Goal: Use online tool/utility: Utilize a website feature to perform a specific function

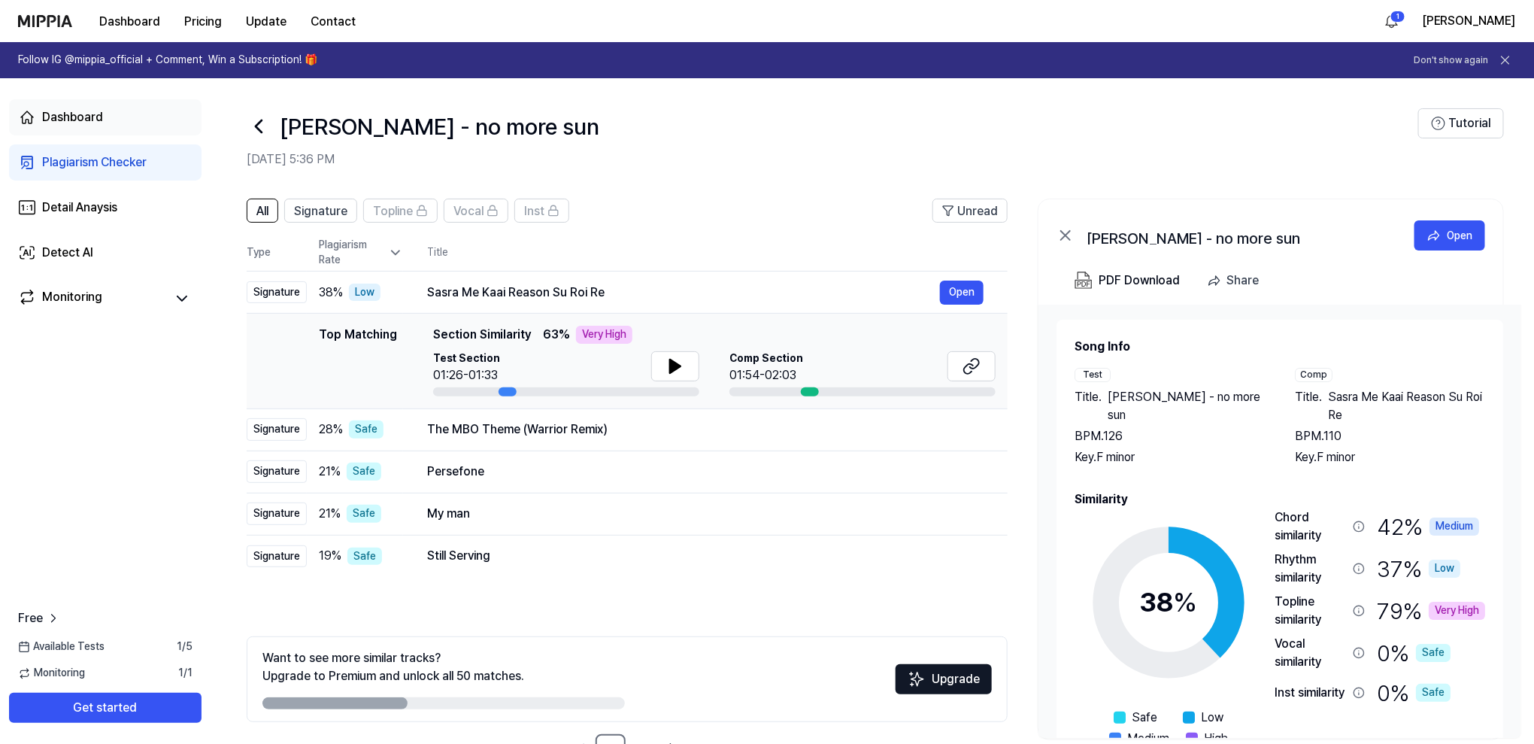
click at [49, 116] on div "Dashboard" at bounding box center [72, 117] width 61 height 18
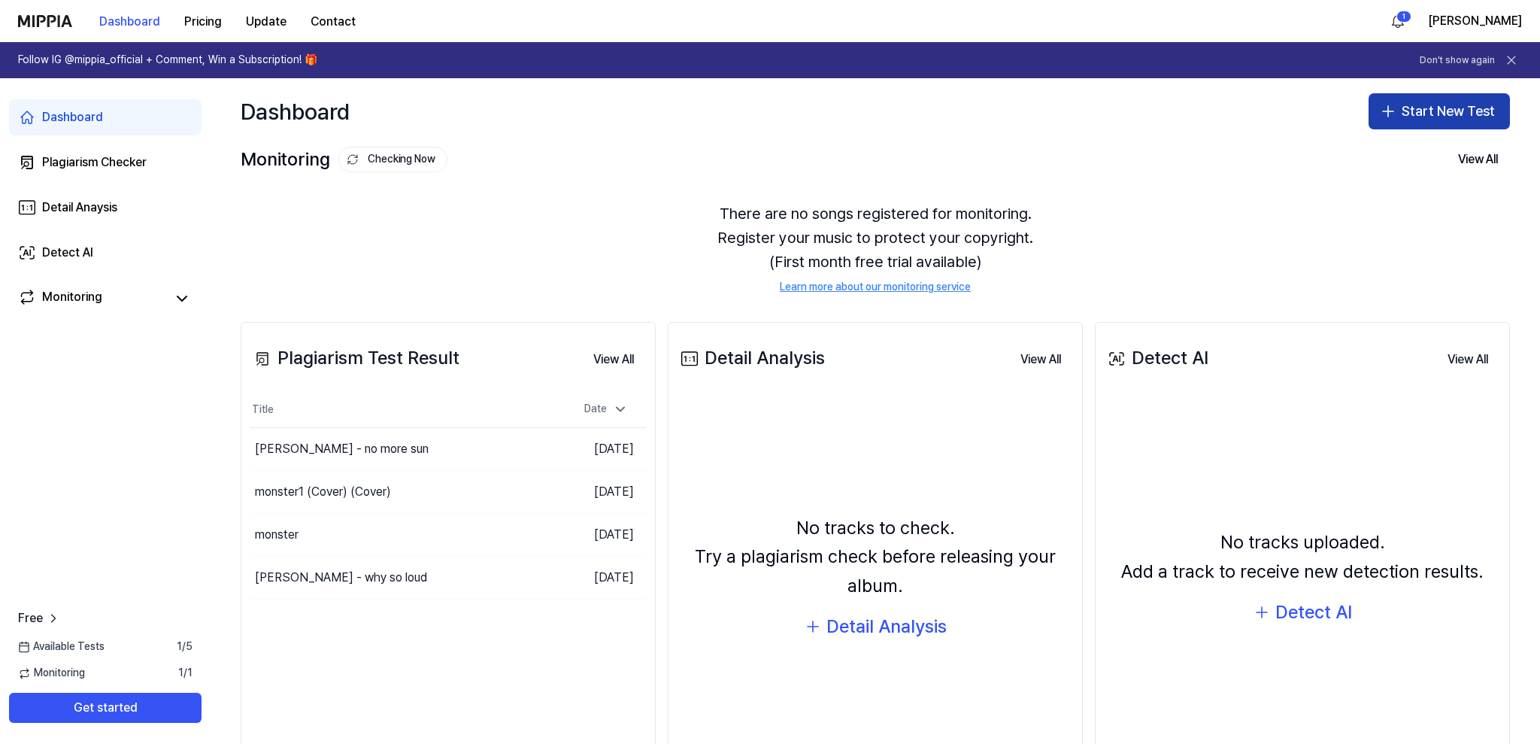
click at [1419, 110] on button "Start New Test" at bounding box center [1438, 111] width 141 height 36
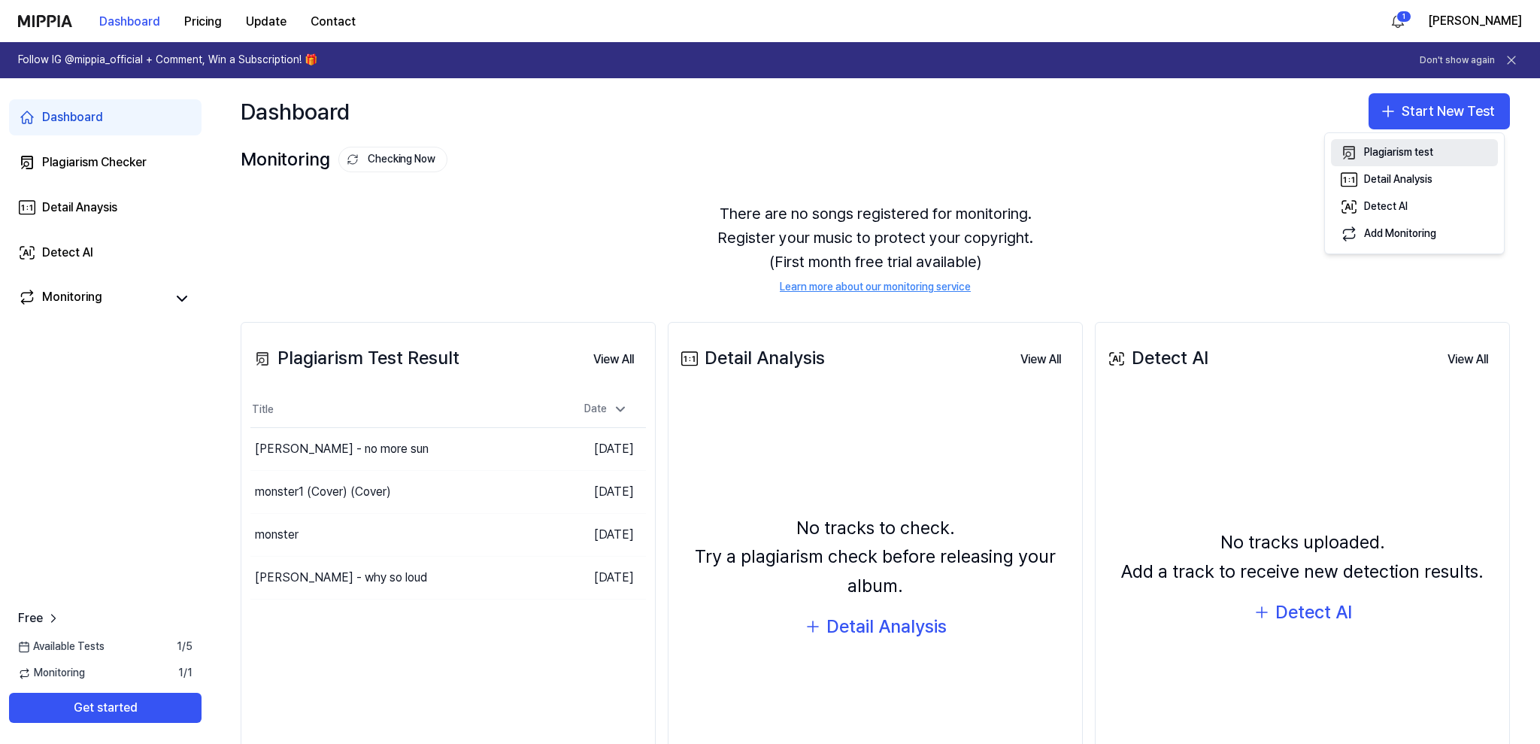
click at [1404, 152] on div "Plagiarism test" at bounding box center [1398, 152] width 69 height 15
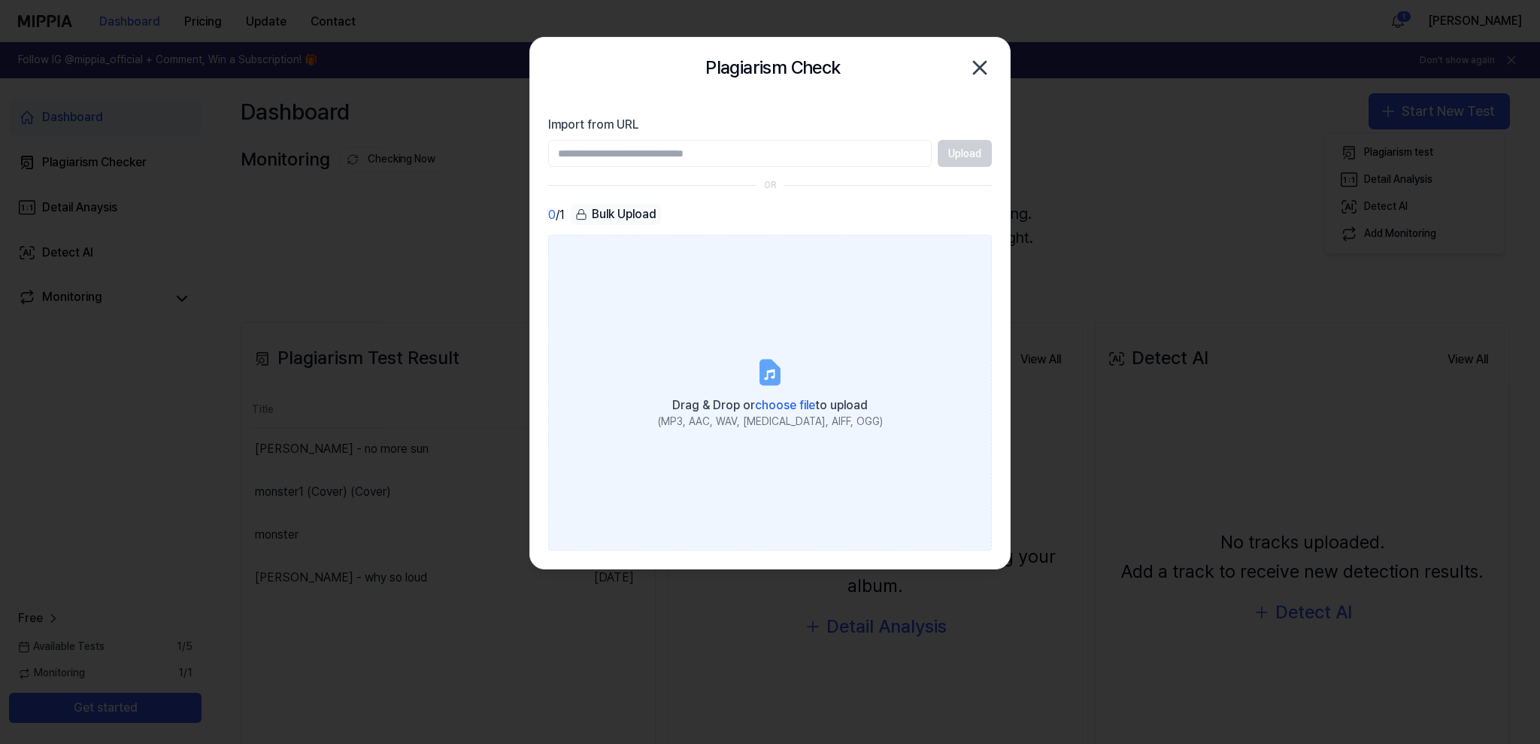
click at [744, 360] on label "Drag & Drop or choose file to upload (MP3, AAC, WAV, [MEDICAL_DATA], AIFF, OGG)" at bounding box center [770, 393] width 444 height 316
click at [0, 0] on input "Drag & Drop or choose file to upload (MP3, AAC, WAV, [MEDICAL_DATA], AIFF, OGG)" at bounding box center [0, 0] width 0 height 0
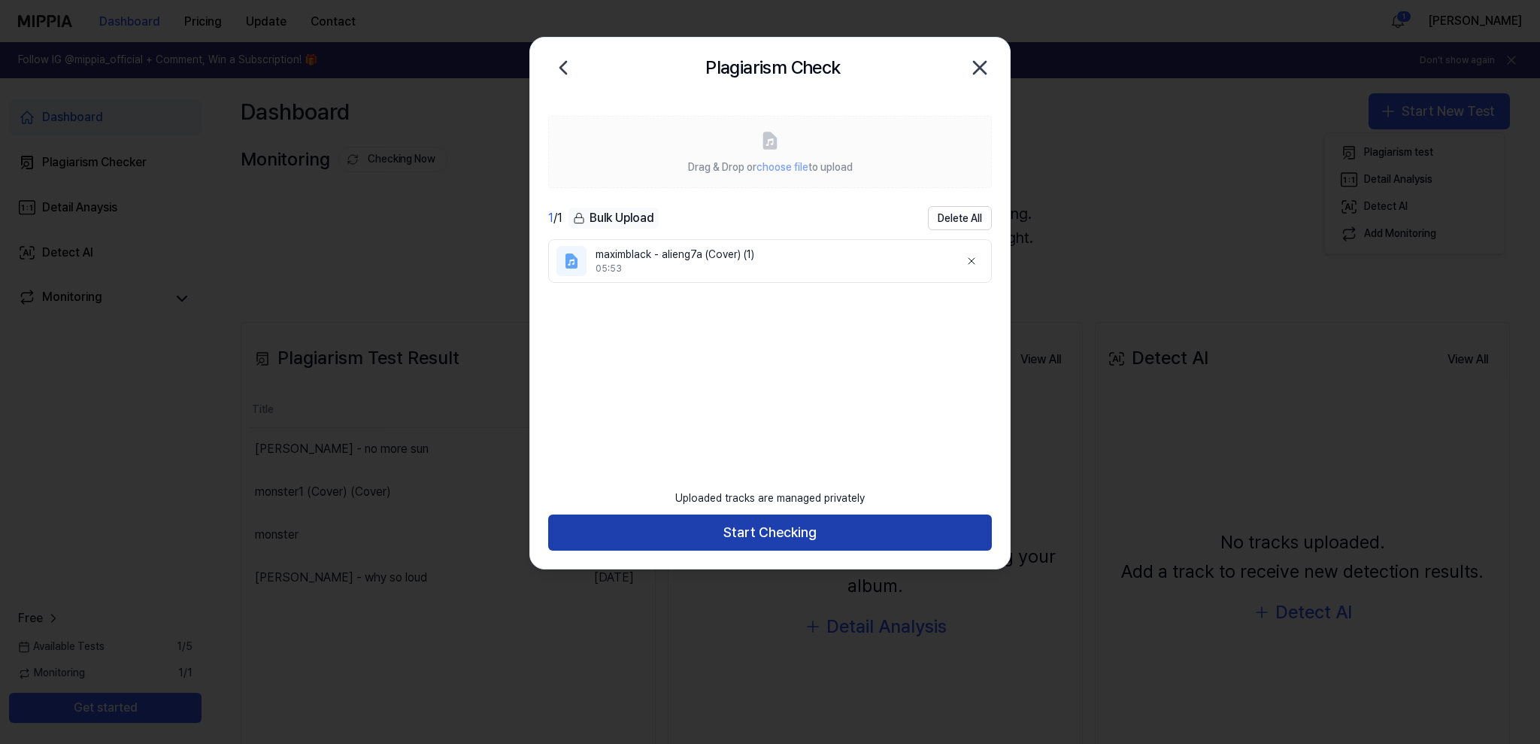
click at [806, 527] on button "Start Checking" at bounding box center [770, 532] width 444 height 36
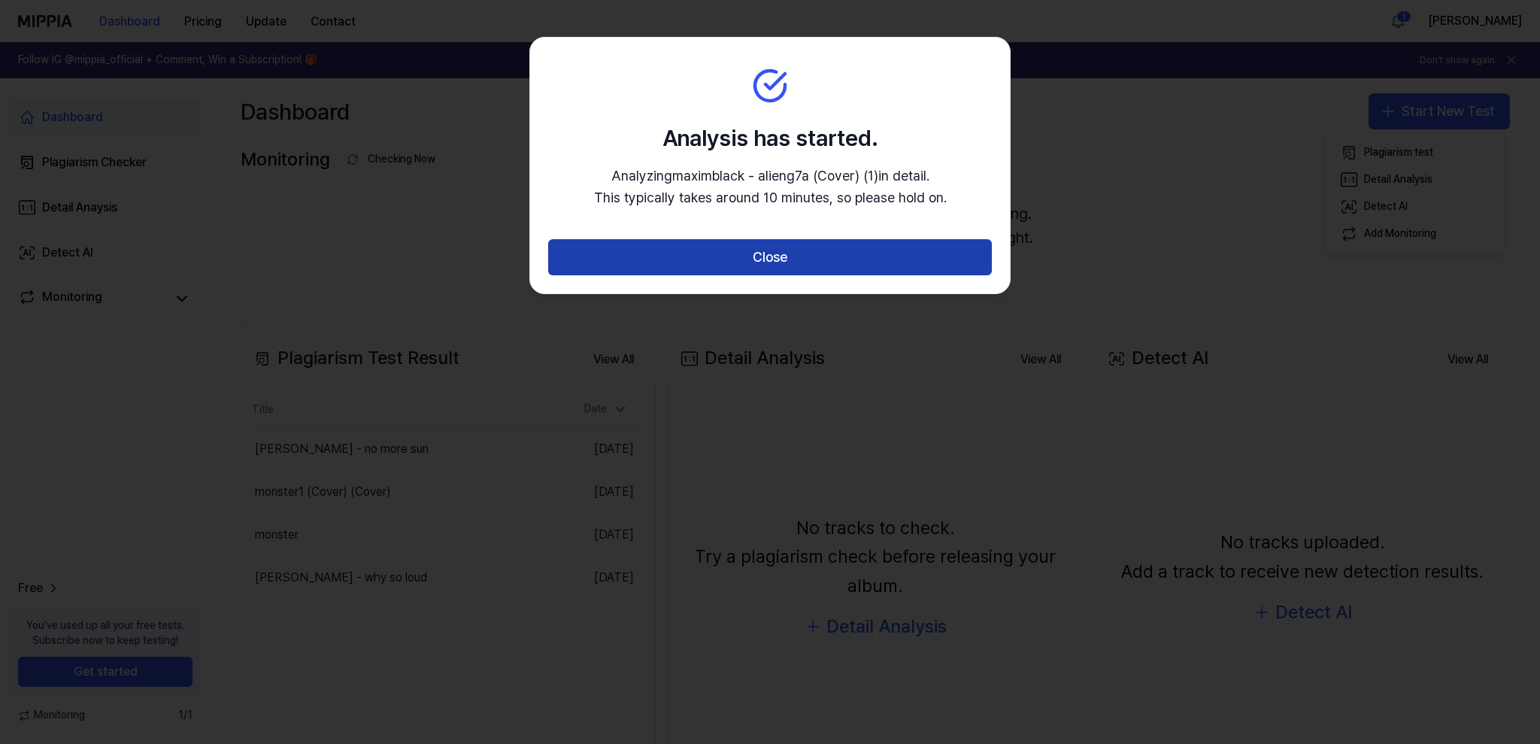
click at [797, 250] on button "Close" at bounding box center [770, 257] width 444 height 36
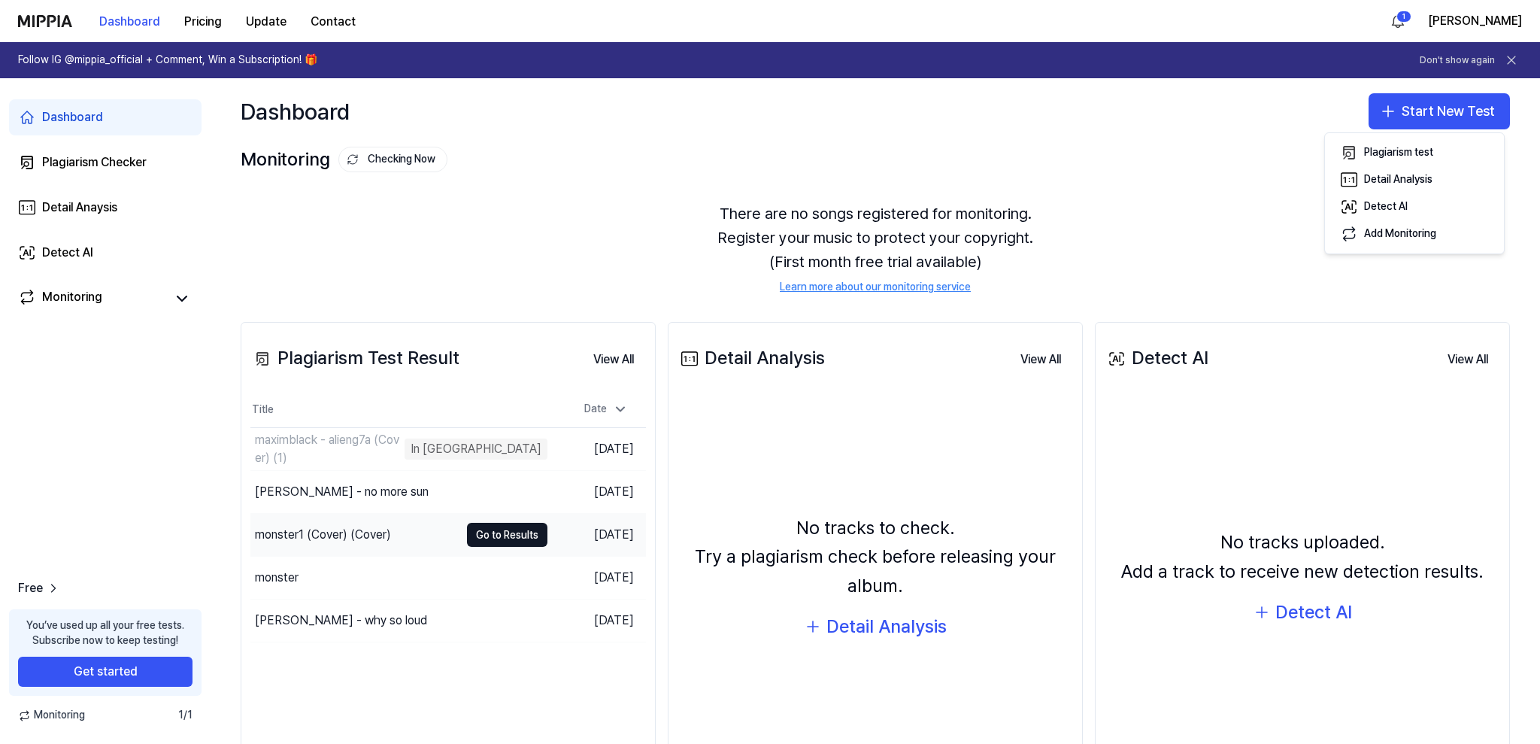
click at [429, 528] on div "monster1 (Cover) (Cover)" at bounding box center [354, 535] width 209 height 42
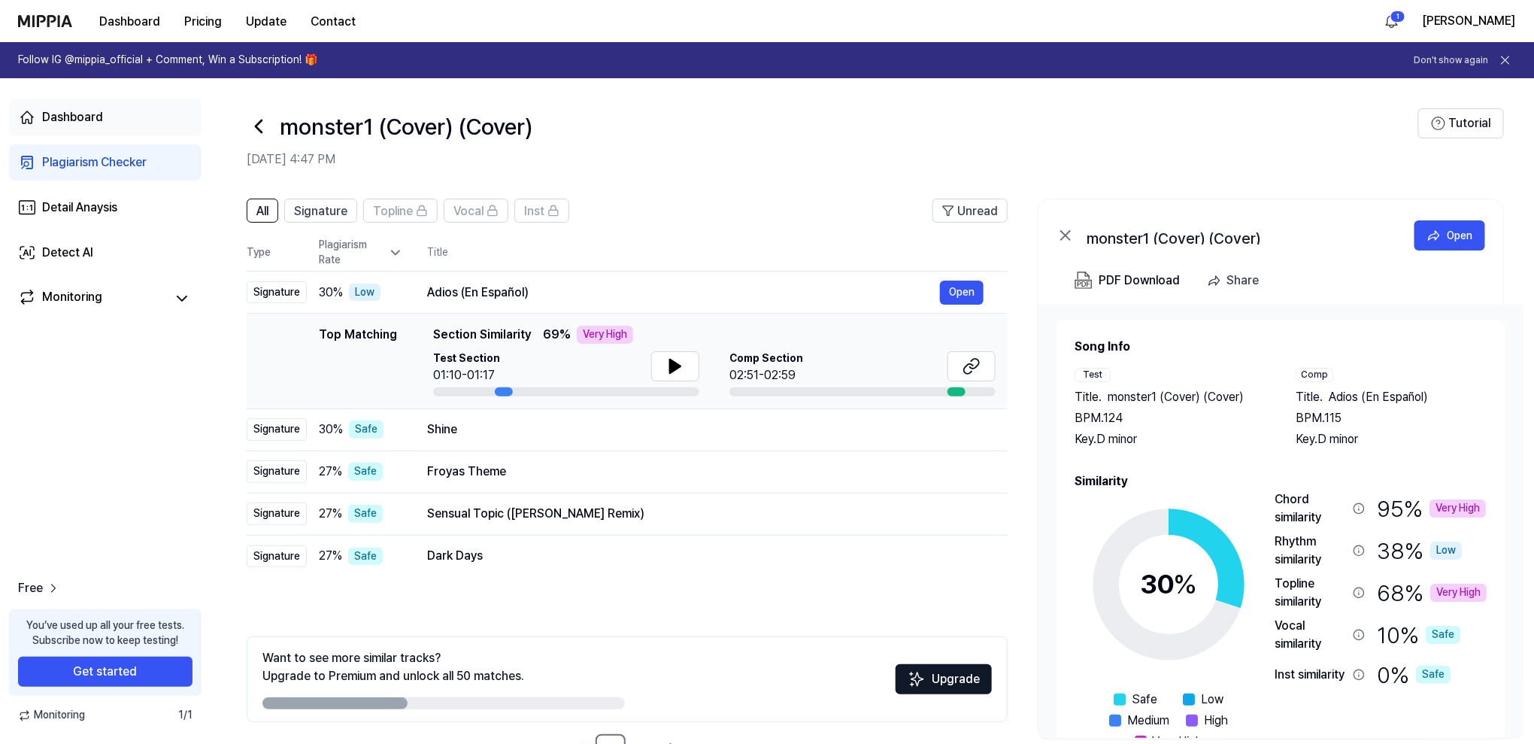
click at [63, 116] on div "Dashboard" at bounding box center [72, 117] width 61 height 18
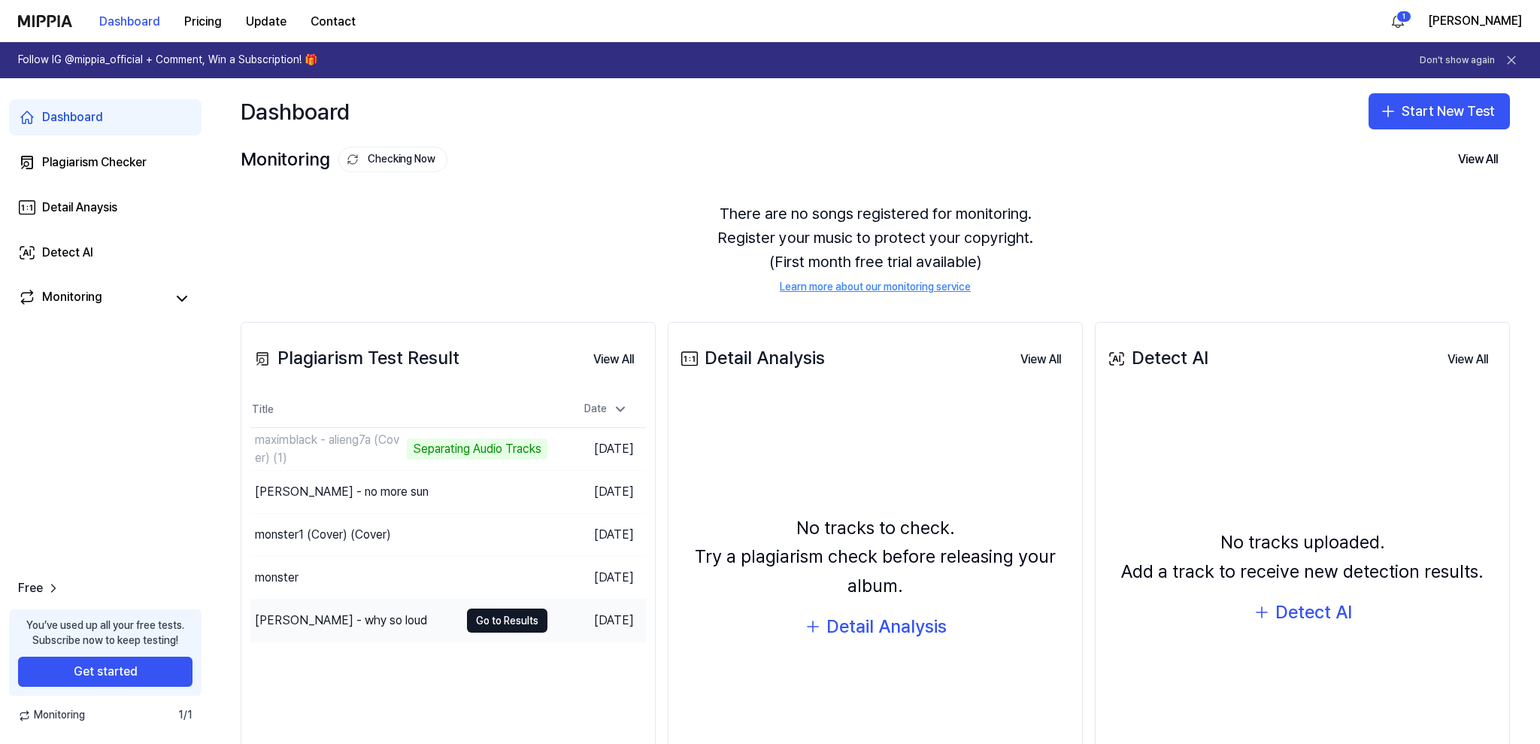
click at [444, 614] on div "[PERSON_NAME] - why so loud" at bounding box center [354, 620] width 209 height 42
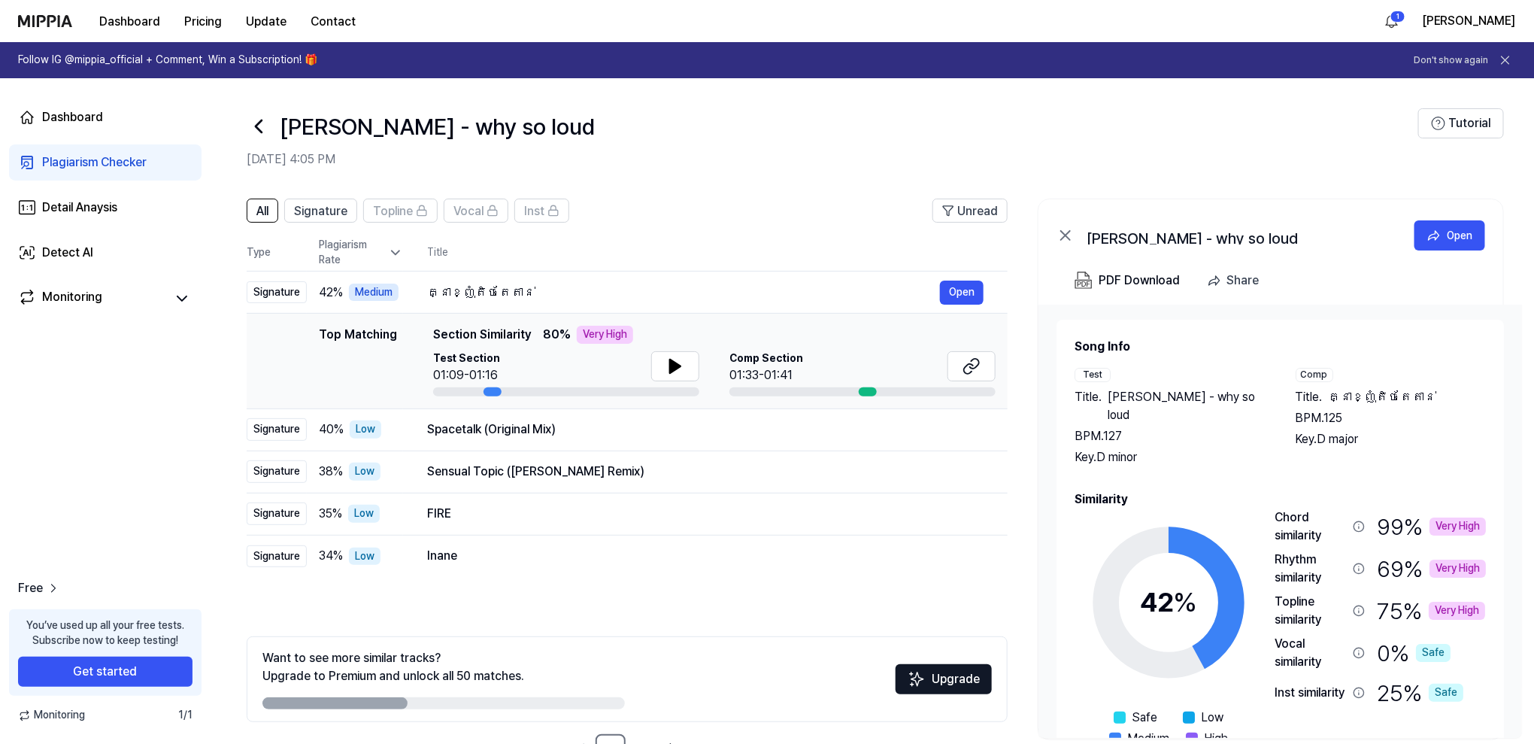
click at [166, 162] on link "Plagiarism Checker" at bounding box center [105, 162] width 192 height 36
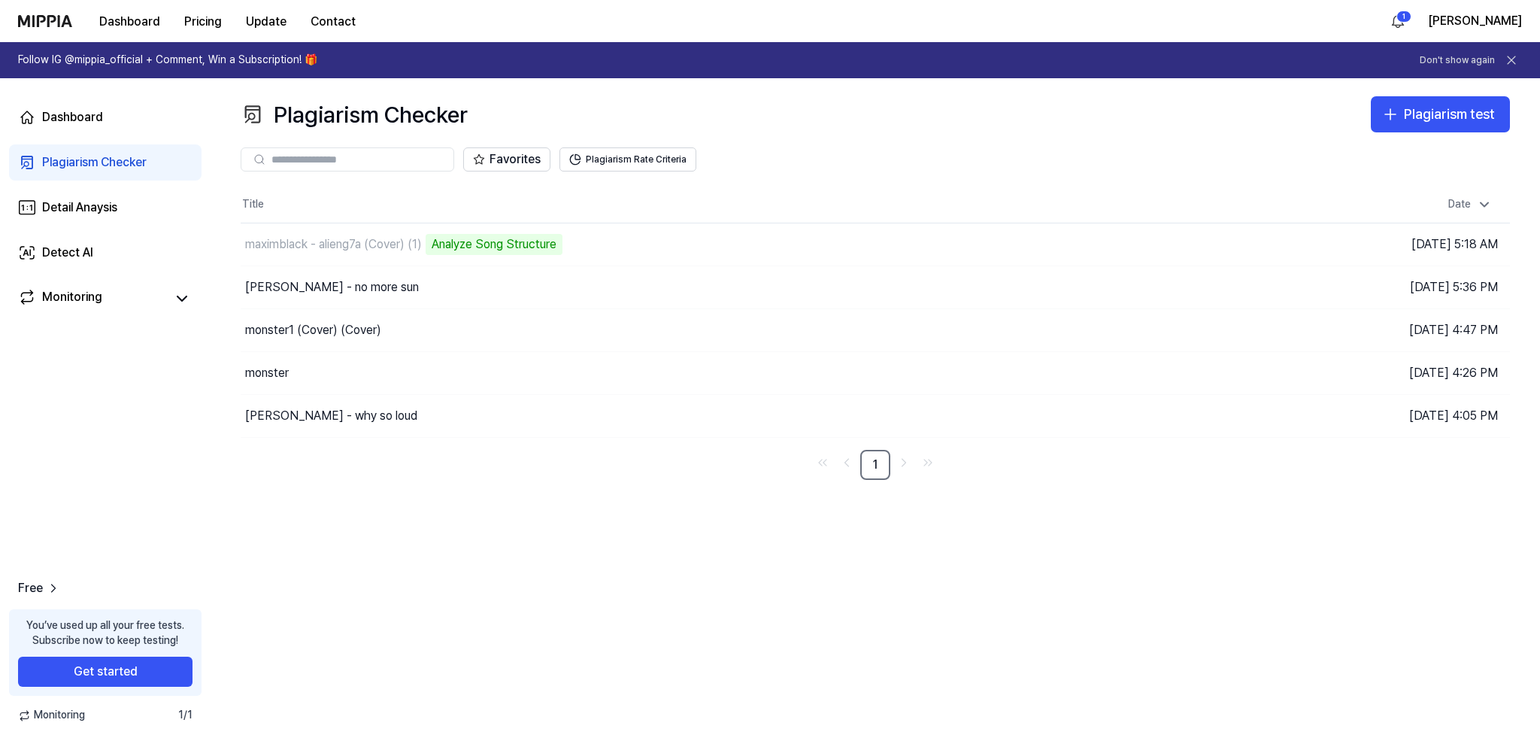
click at [155, 156] on link "Plagiarism Checker" at bounding box center [105, 162] width 192 height 36
click at [62, 109] on div "Dashboard" at bounding box center [72, 117] width 61 height 18
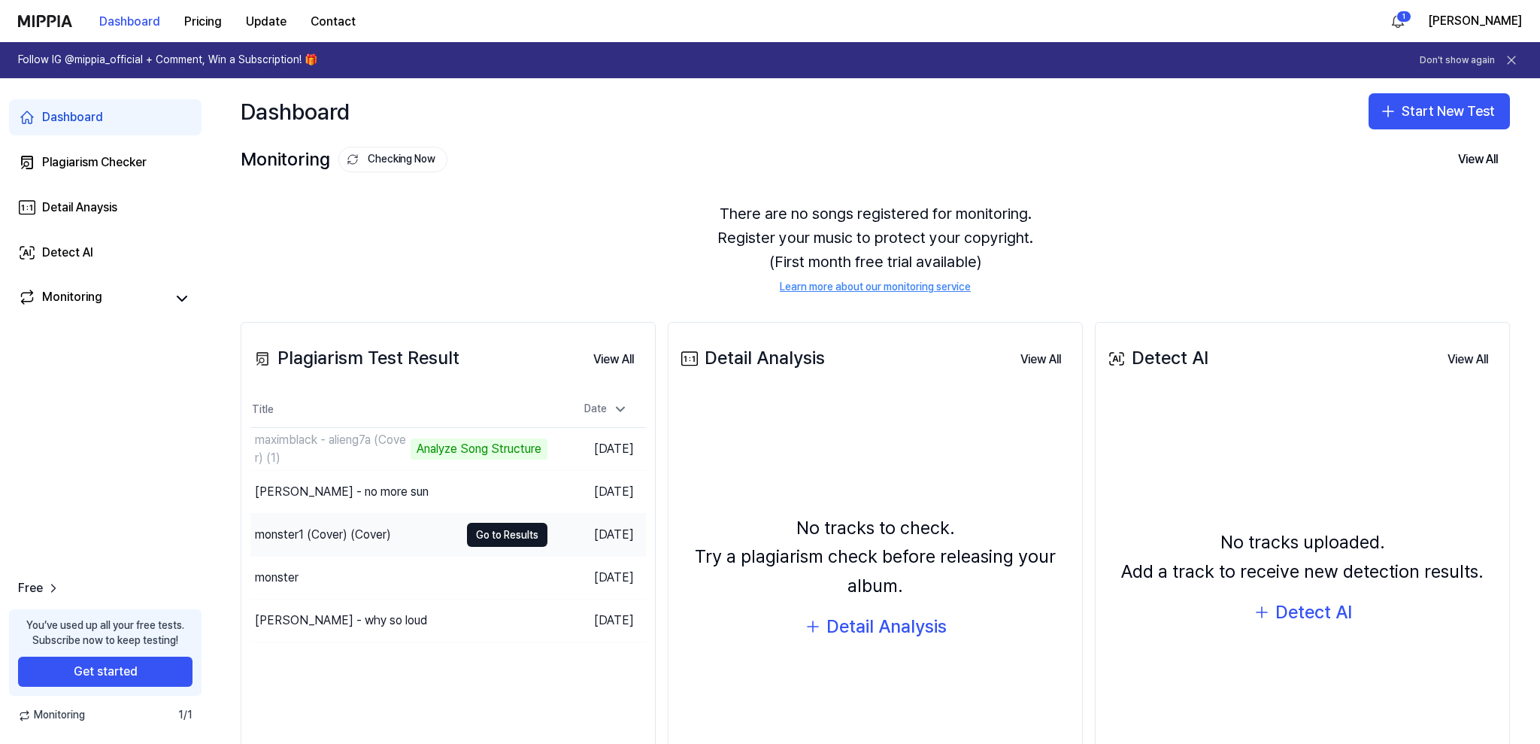
click at [427, 527] on div "monster1 (Cover) (Cover)" at bounding box center [354, 535] width 209 height 42
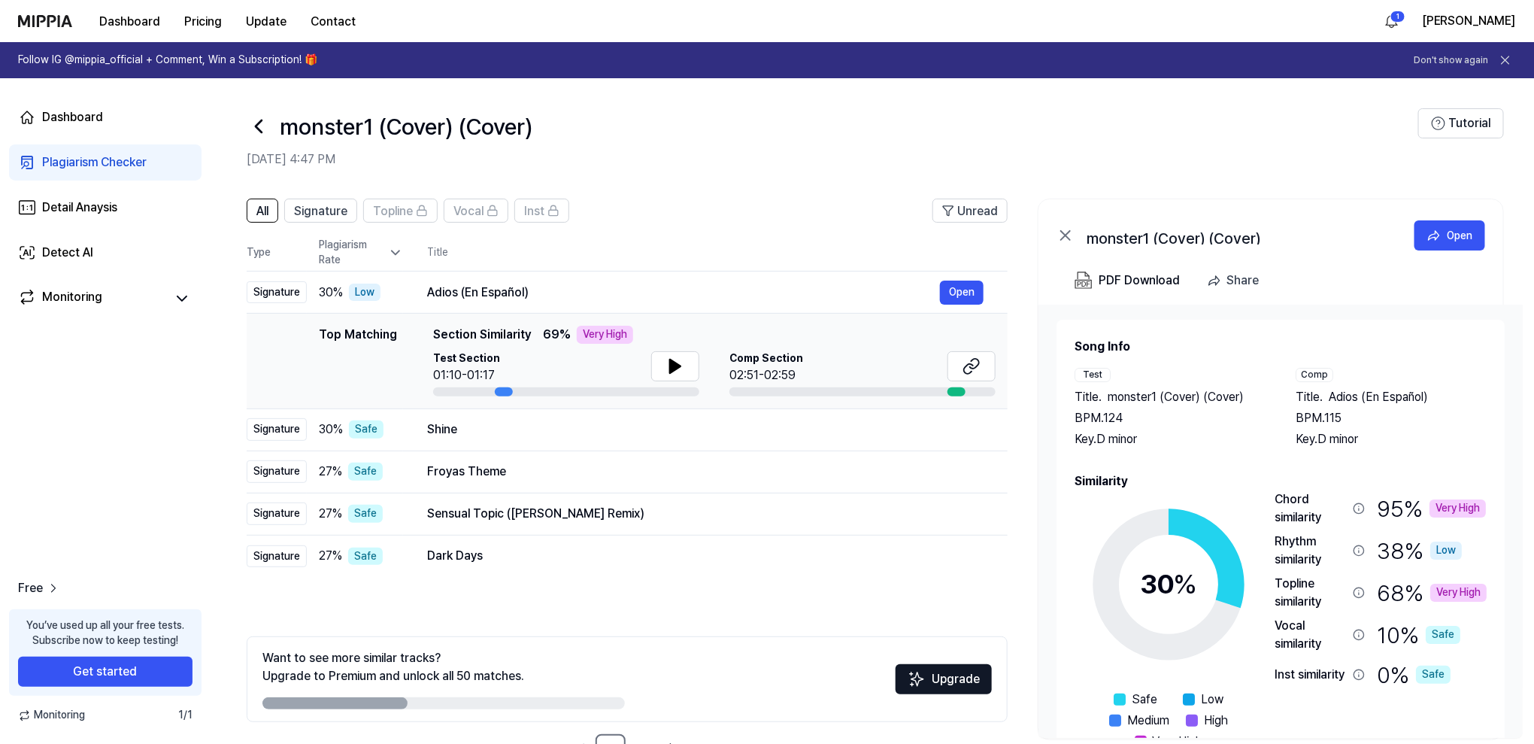
click at [170, 160] on link "Plagiarism Checker" at bounding box center [105, 162] width 192 height 36
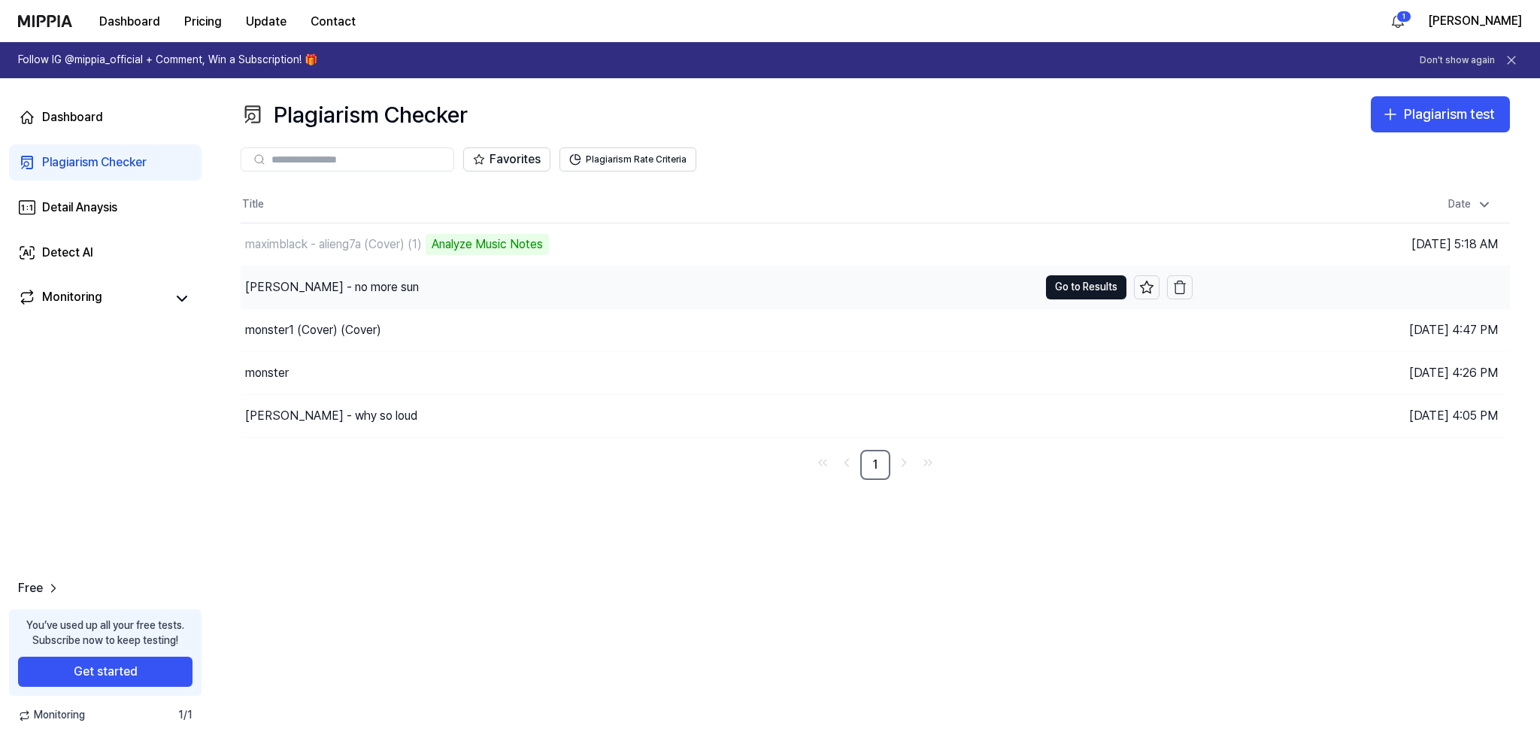
click at [507, 290] on div "[PERSON_NAME] - no more sun" at bounding box center [640, 287] width 798 height 42
